Goal: Check status: Check status

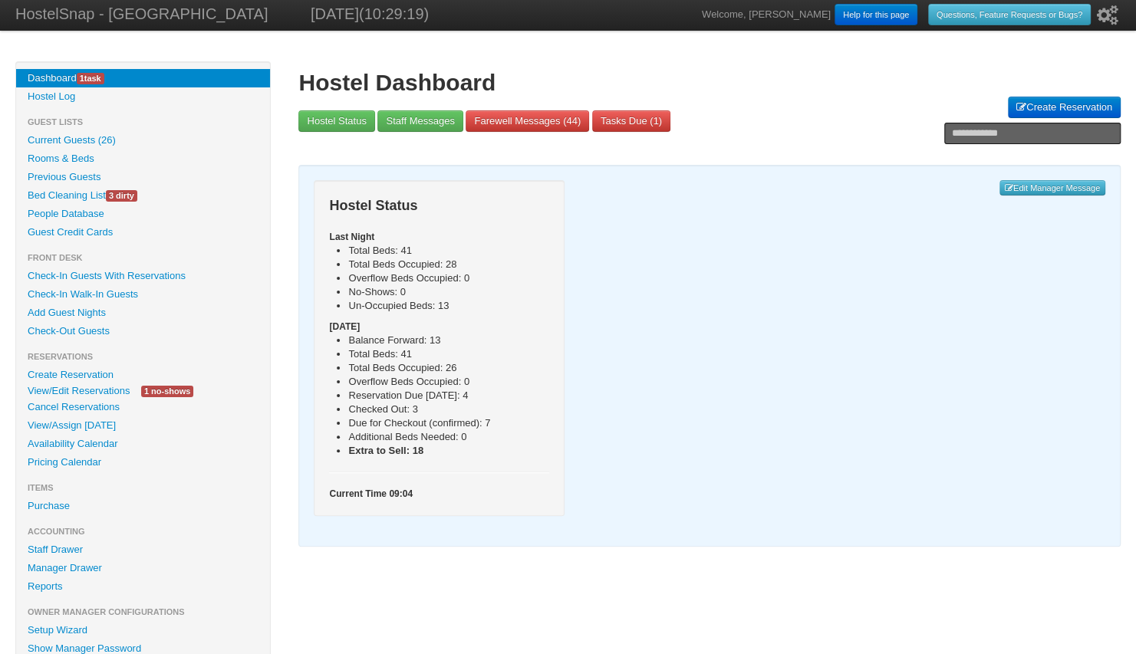
click at [78, 397] on link "View/Edit Reservations" at bounding box center [78, 391] width 125 height 16
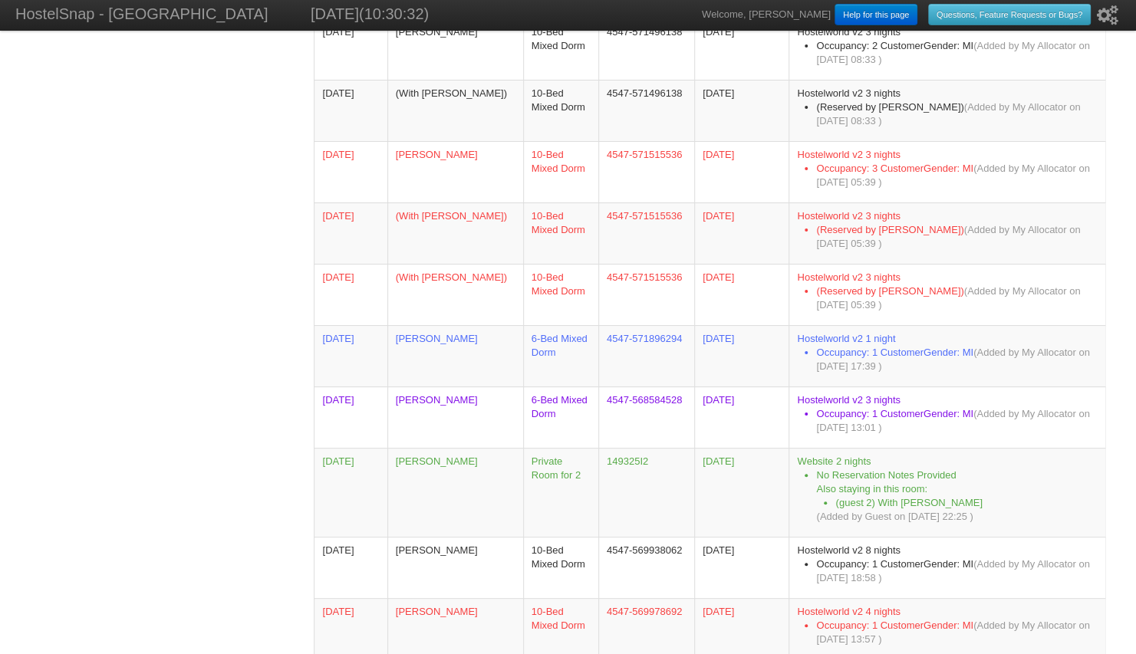
scroll to position [1786, 0]
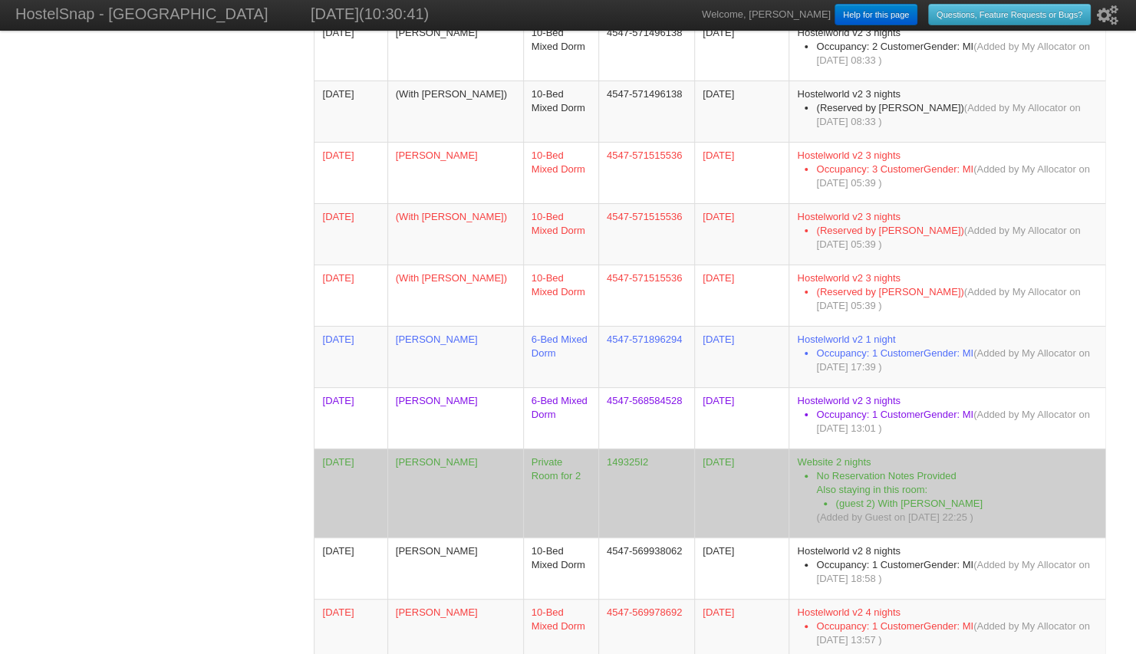
click at [441, 453] on td "[PERSON_NAME]" at bounding box center [455, 493] width 136 height 89
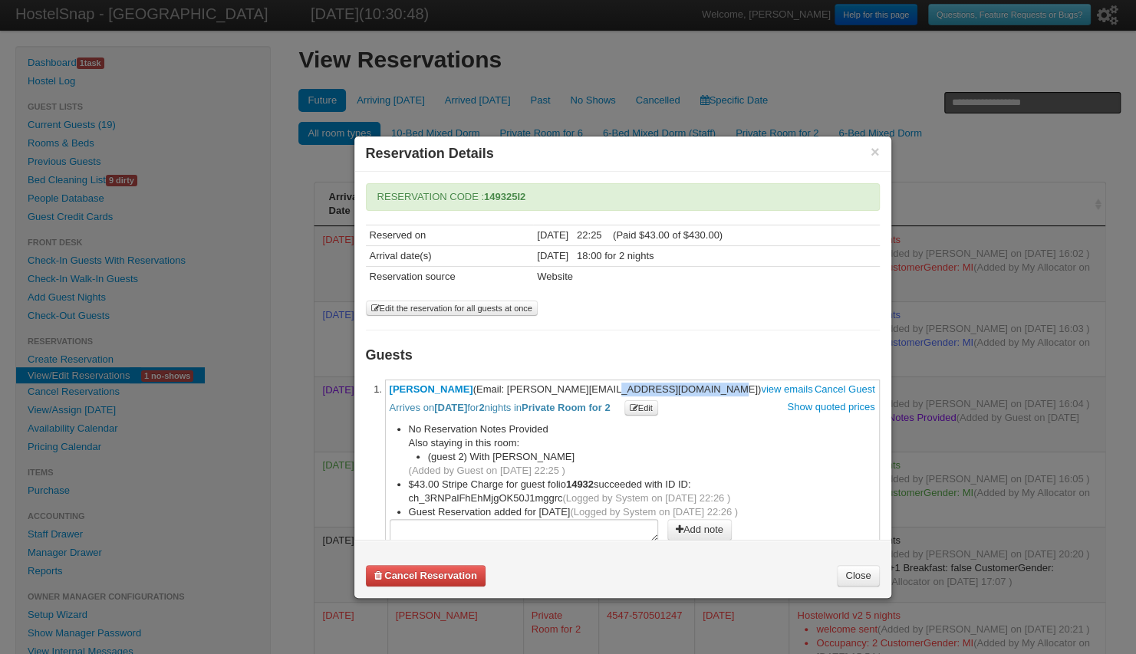
drag, startPoint x: 677, startPoint y: 386, endPoint x: 568, endPoint y: 387, distance: 108.9
click at [568, 387] on span "Karen Ashbrook-Barnes (Email: karen_ashbrook@hotmail.com) view emails Cancel Gu…" at bounding box center [633, 400] width 486 height 32
copy span "ashbrook@hotmail.com"
click at [853, 572] on link "Close" at bounding box center [858, 575] width 42 height 21
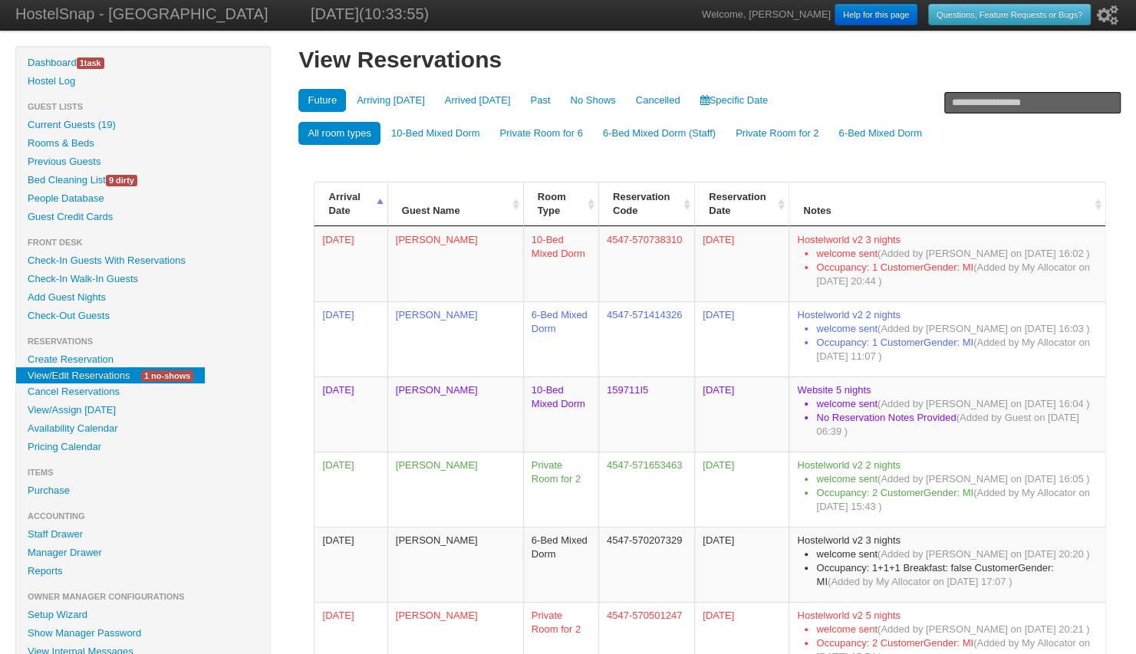
click at [98, 123] on link "Current Guests (19)" at bounding box center [143, 125] width 254 height 18
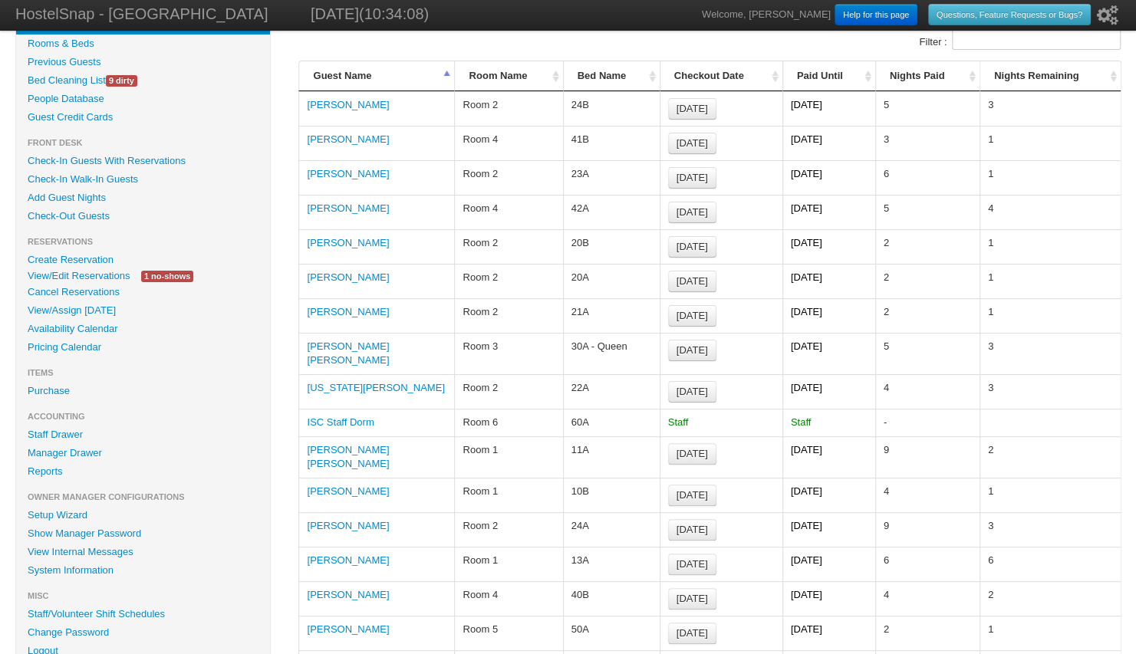
scroll to position [99, 0]
click at [97, 275] on link "View/Edit Reservations" at bounding box center [78, 276] width 125 height 16
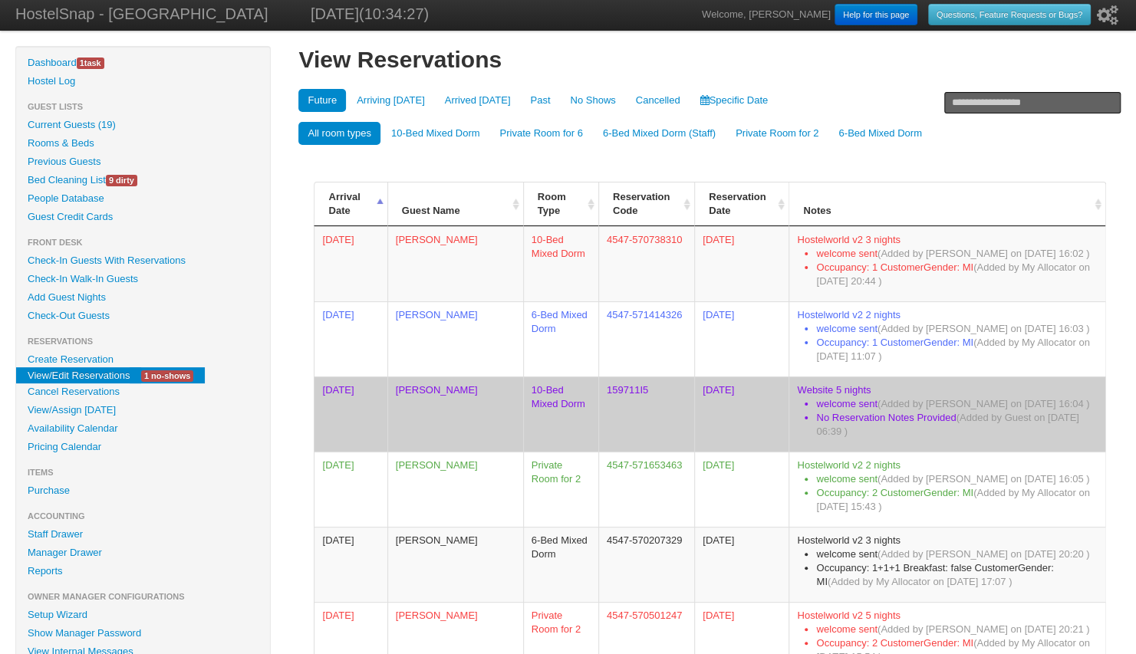
scroll to position [51, 0]
